Goal: Register for event/course

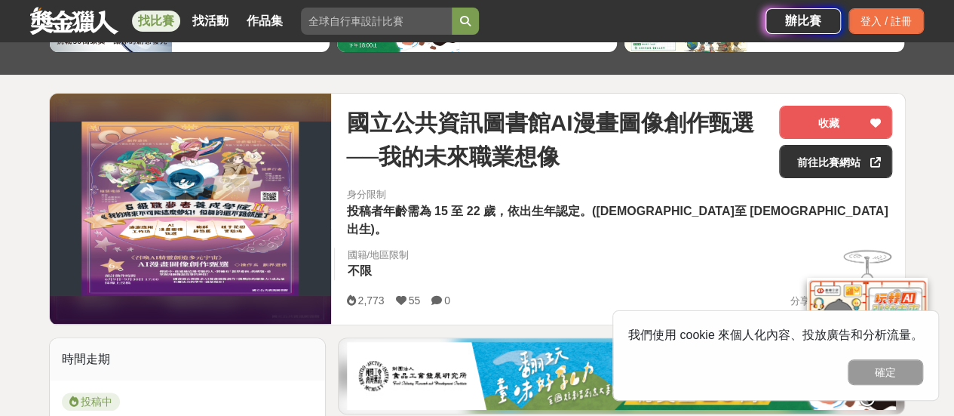
scroll to position [151, 0]
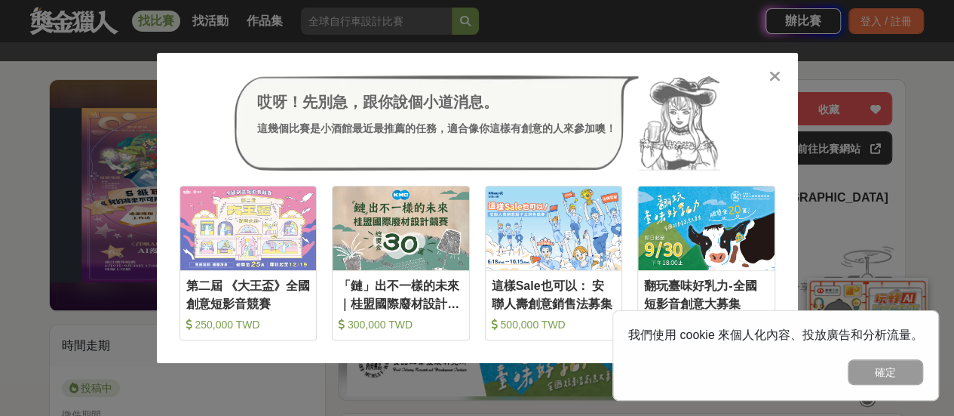
click at [782, 79] on div at bounding box center [775, 75] width 15 height 15
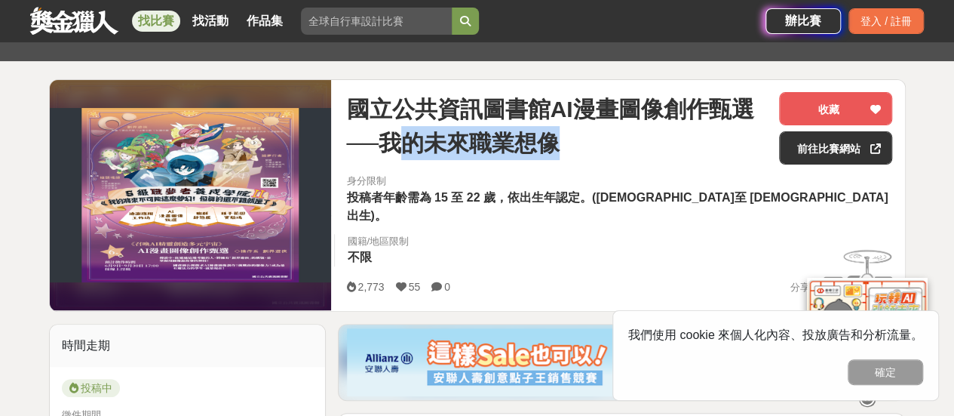
drag, startPoint x: 404, startPoint y: 147, endPoint x: 590, endPoint y: 146, distance: 185.6
click at [590, 146] on span "國立公共資訊圖書館AI漫畫圖像創作甄選──我的未來職業想像" at bounding box center [556, 126] width 421 height 68
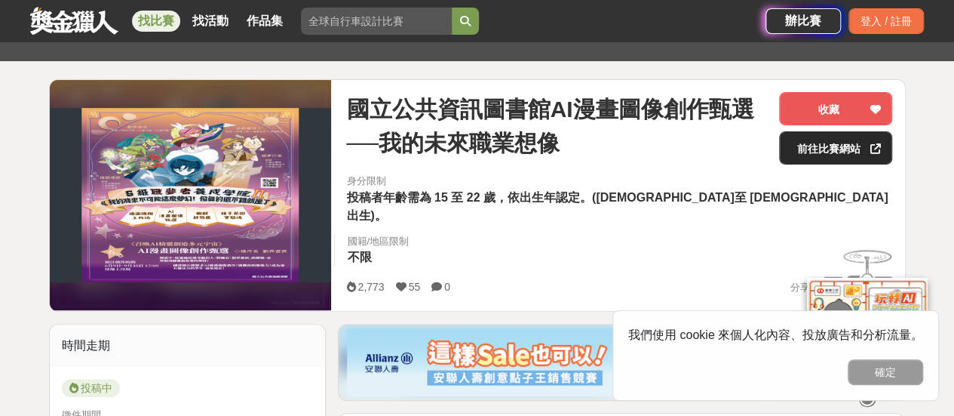
click at [837, 153] on link "前往比賽網站" at bounding box center [835, 147] width 113 height 33
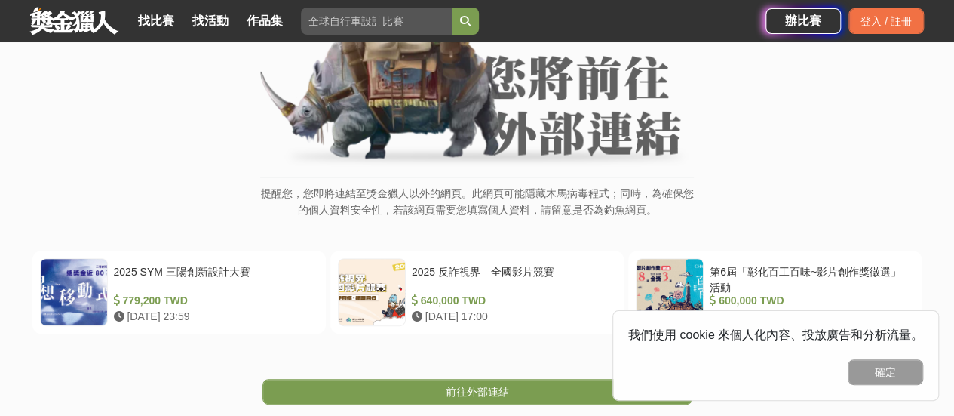
scroll to position [151, 0]
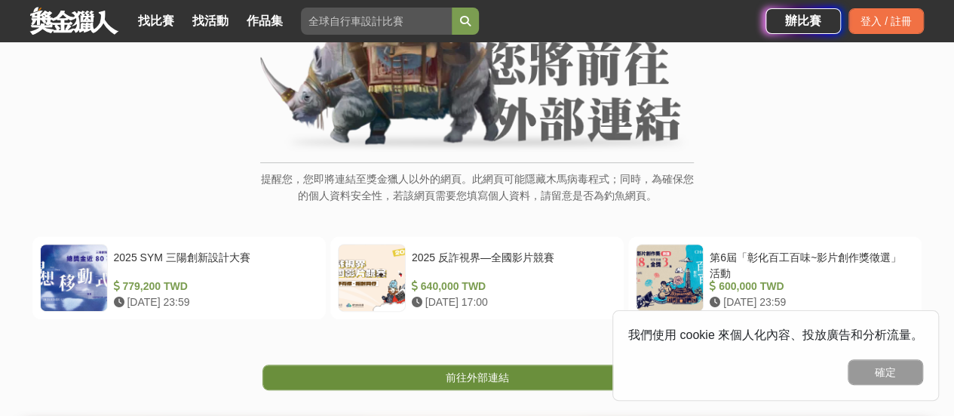
click at [505, 383] on span "前往外部連結" at bounding box center [477, 377] width 63 height 12
